Goal: Transaction & Acquisition: Purchase product/service

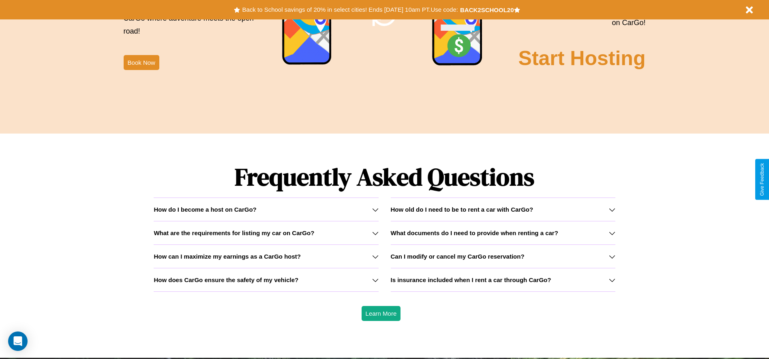
scroll to position [1162, 0]
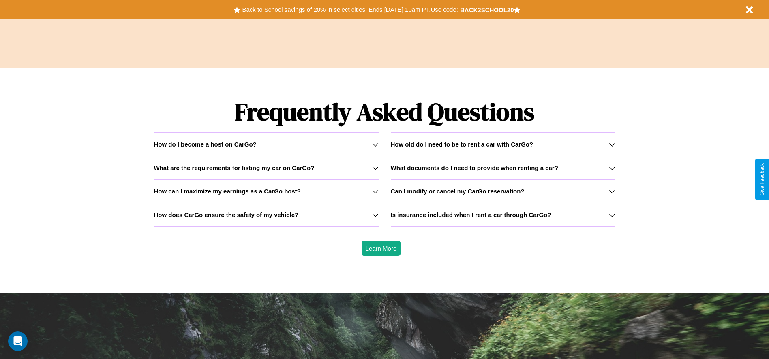
click at [502, 144] on h3 "How old do I need to be to rent a car with CarGo?" at bounding box center [462, 144] width 143 height 7
click at [611, 144] on icon at bounding box center [612, 144] width 6 height 6
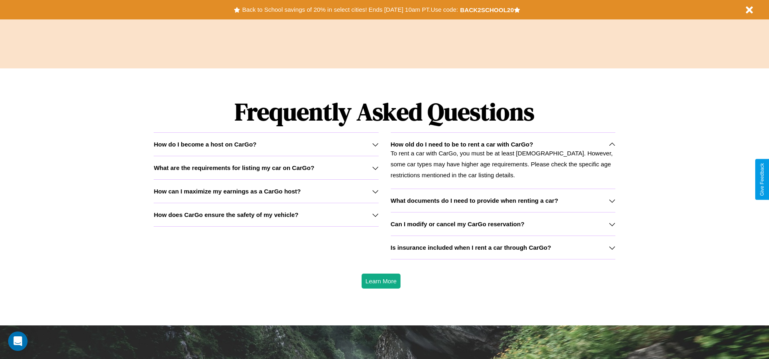
click at [502, 201] on h3 "What documents do I need to provide when renting a car?" at bounding box center [474, 200] width 167 height 7
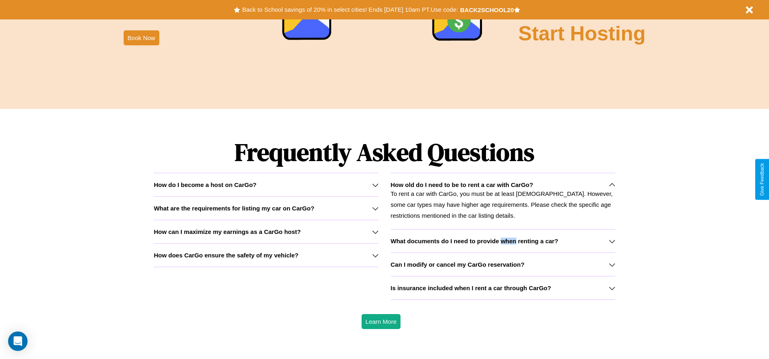
scroll to position [168, 0]
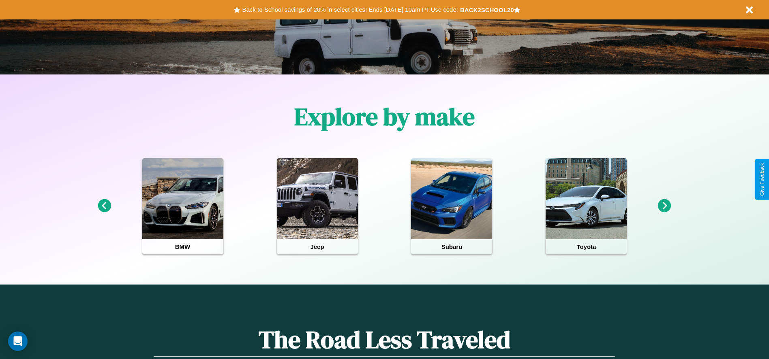
click at [664, 206] on icon at bounding box center [664, 205] width 13 height 13
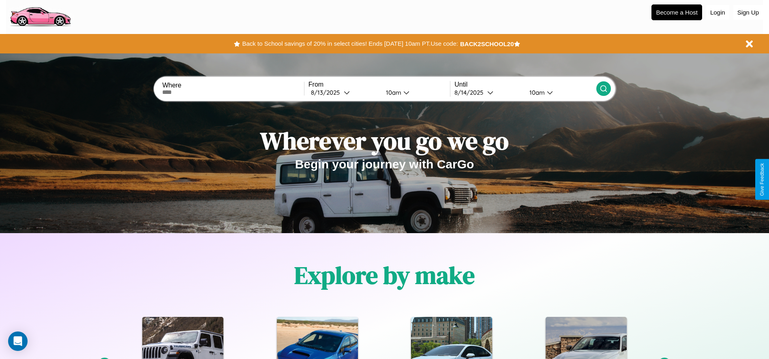
scroll to position [0, 0]
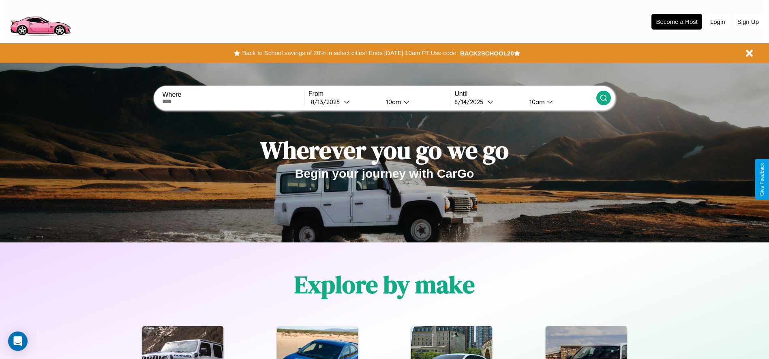
click at [233, 102] on input "text" at bounding box center [232, 101] width 141 height 6
type input "**********"
click at [344, 102] on icon at bounding box center [347, 102] width 6 height 6
select select "*"
select select "****"
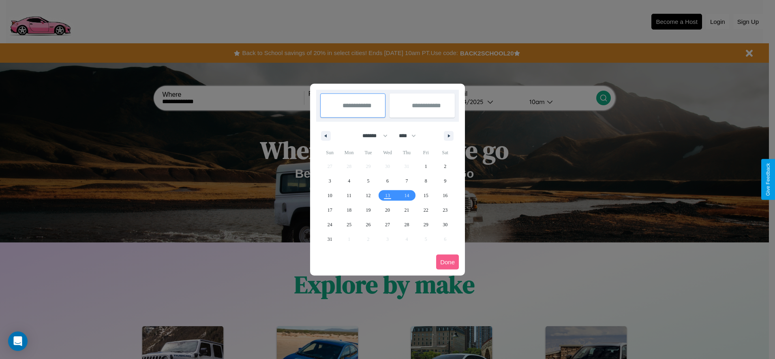
drag, startPoint x: 371, startPoint y: 136, endPoint x: 387, endPoint y: 162, distance: 31.3
click at [371, 136] on select "******* ******** ***** ***** *** **** **** ****** ********* ******* ******** **…" at bounding box center [373, 135] width 34 height 13
select select "*"
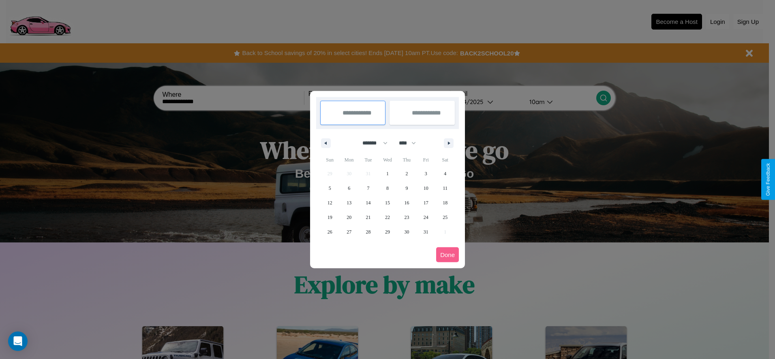
click at [411, 143] on select "**** **** **** **** **** **** **** **** **** **** **** **** **** **** **** ****…" at bounding box center [407, 143] width 24 height 13
select select "****"
click at [425, 188] on span "9" at bounding box center [426, 188] width 2 height 15
type input "**********"
click at [349, 217] on span "19" at bounding box center [348, 217] width 5 height 15
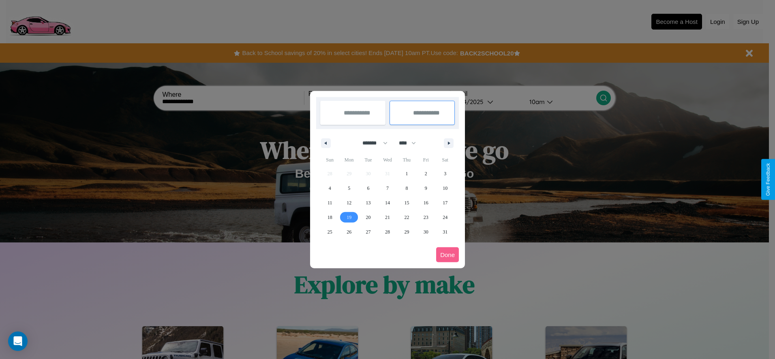
type input "**********"
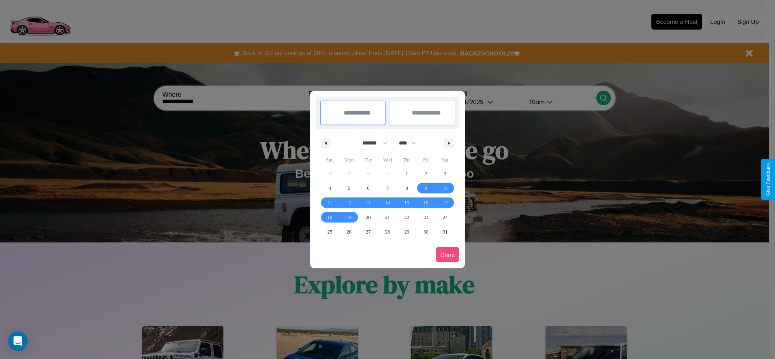
click at [447, 255] on button "Done" at bounding box center [447, 255] width 23 height 15
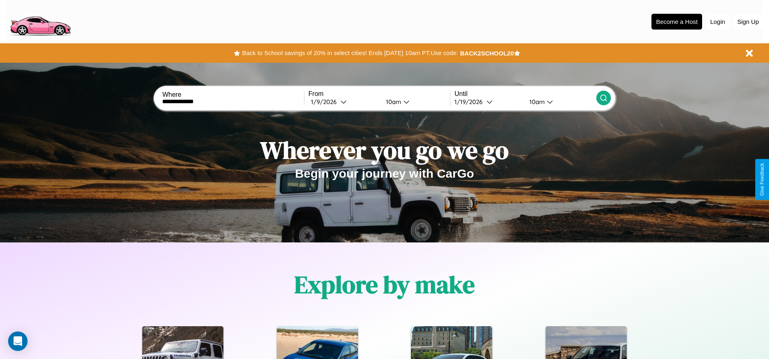
click at [392, 102] on div "10am" at bounding box center [392, 102] width 21 height 8
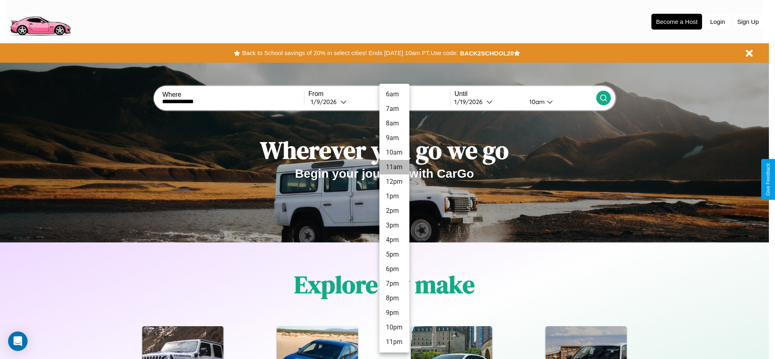
click at [394, 167] on li "11am" at bounding box center [394, 167] width 30 height 15
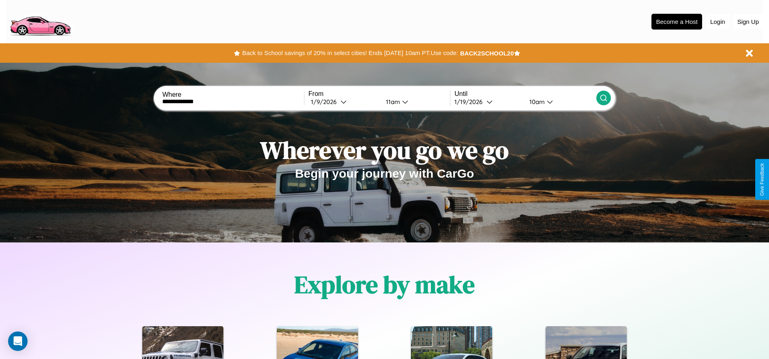
click at [536, 102] on div "10am" at bounding box center [535, 102] width 21 height 8
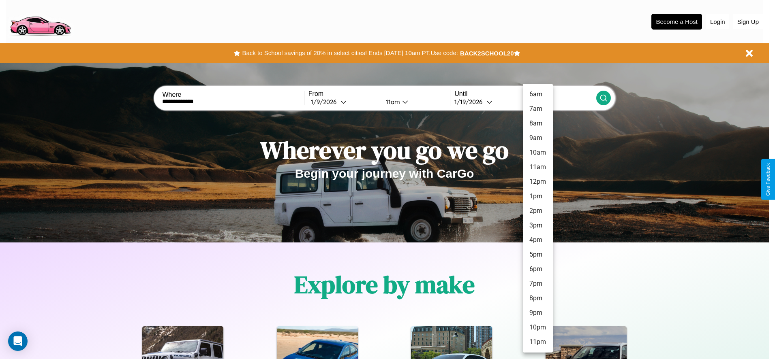
click at [537, 197] on li "1pm" at bounding box center [538, 196] width 30 height 15
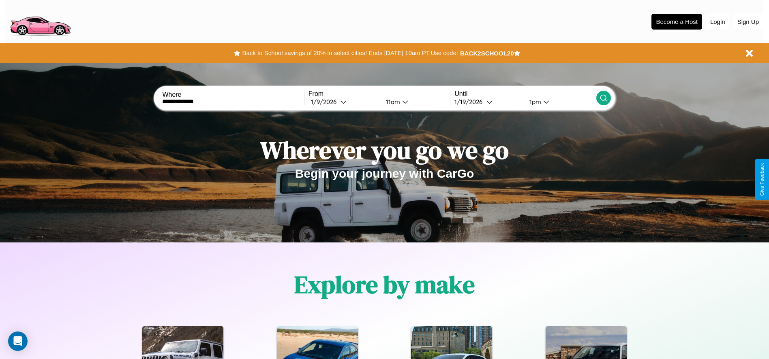
click at [603, 98] on icon at bounding box center [603, 98] width 8 height 8
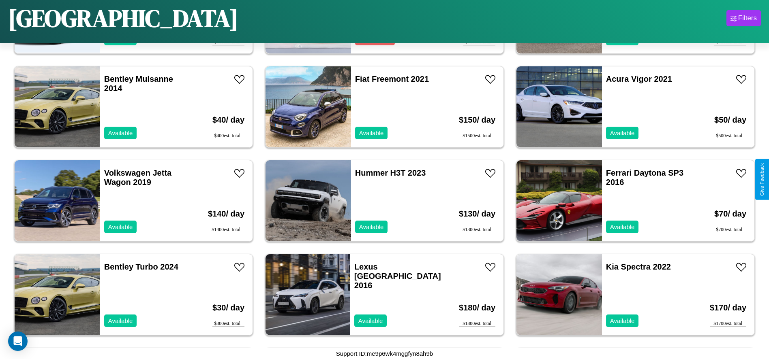
scroll to position [1218, 0]
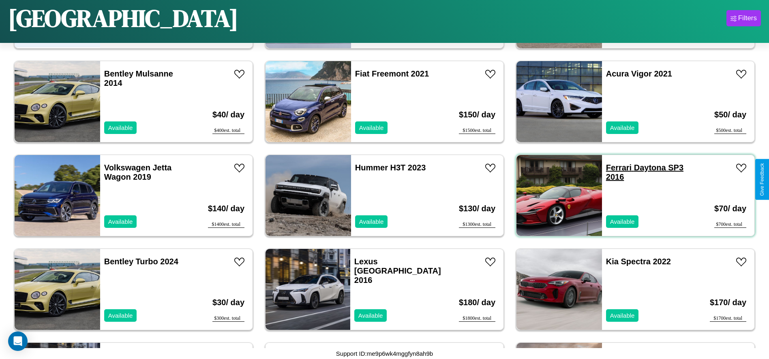
click at [613, 168] on link "Ferrari Daytona SP3 2016" at bounding box center [644, 172] width 77 height 18
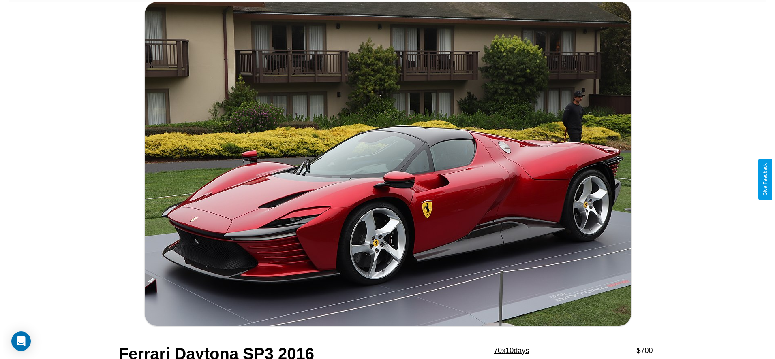
scroll to position [247, 0]
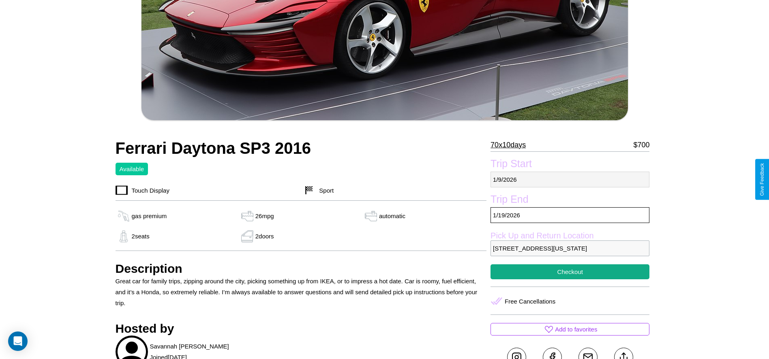
click at [570, 179] on p "[DATE]" at bounding box center [569, 180] width 159 height 16
select select "*"
select select "****"
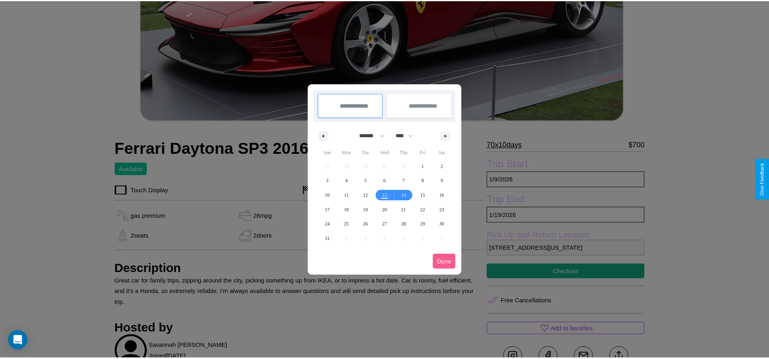
scroll to position [0, 0]
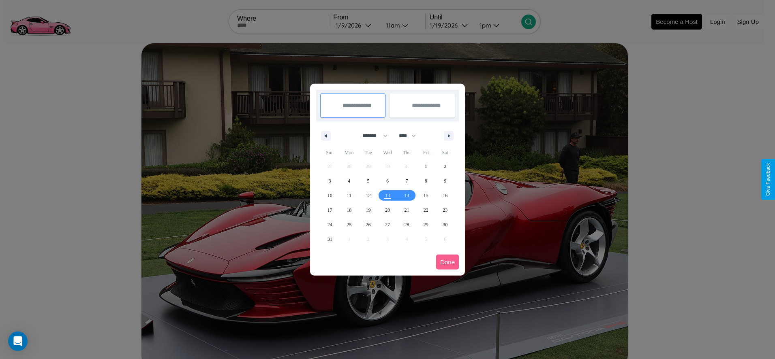
click at [356, 25] on div at bounding box center [387, 179] width 775 height 359
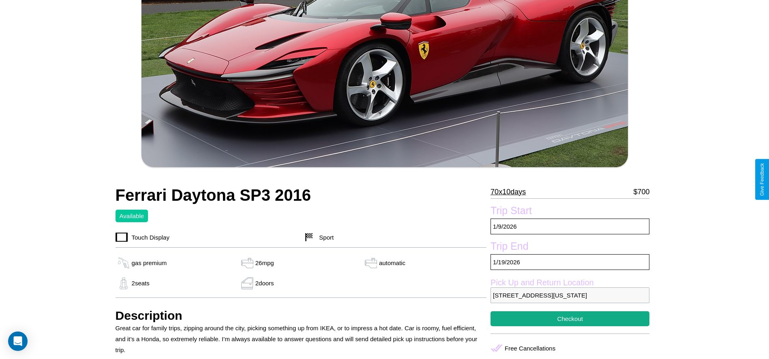
scroll to position [213, 0]
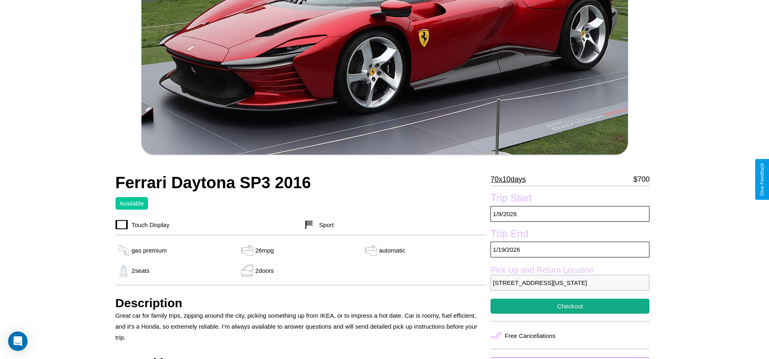
click at [511, 179] on p "70 x 10 days" at bounding box center [507, 179] width 35 height 13
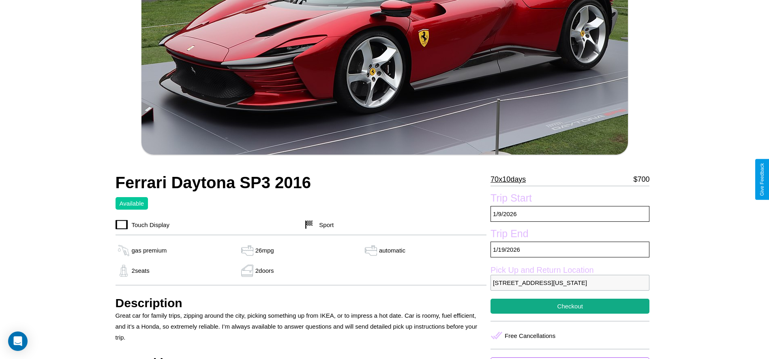
click at [511, 179] on p "70 x 10 days" at bounding box center [507, 179] width 35 height 13
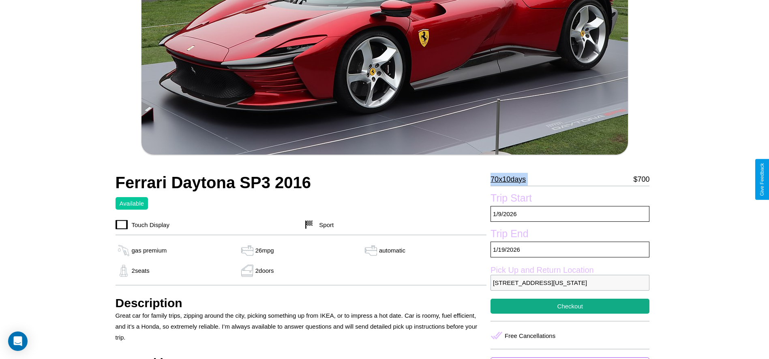
click at [511, 179] on p "70 x 10 days" at bounding box center [507, 179] width 35 height 13
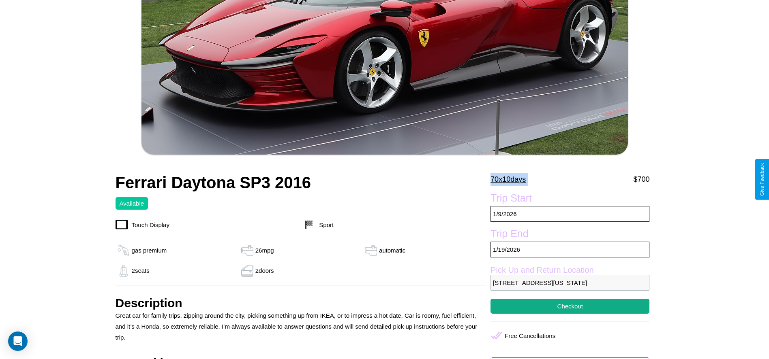
click at [511, 179] on p "70 x 10 days" at bounding box center [507, 179] width 35 height 13
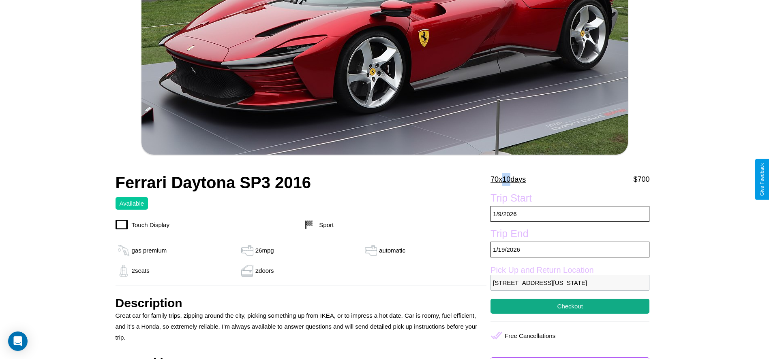
click at [511, 179] on p "70 x 10 days" at bounding box center [507, 179] width 35 height 13
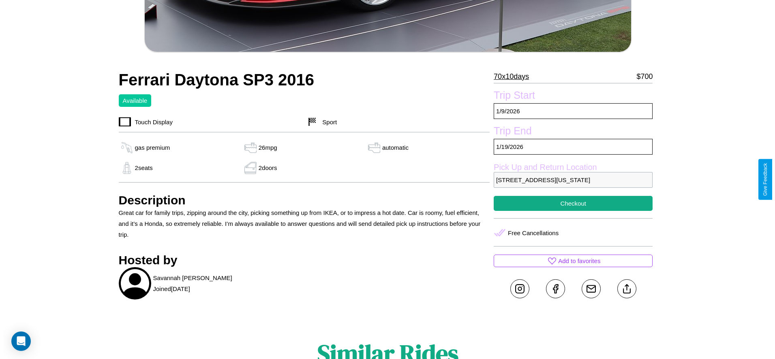
scroll to position [350, 0]
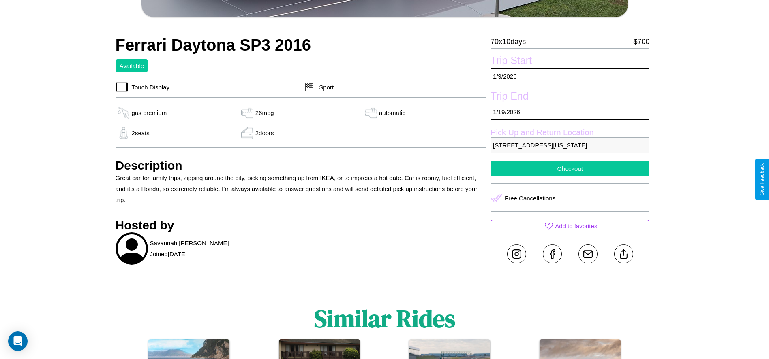
click at [570, 176] on button "Checkout" at bounding box center [569, 168] width 159 height 15
